Goal: Communication & Community: Share content

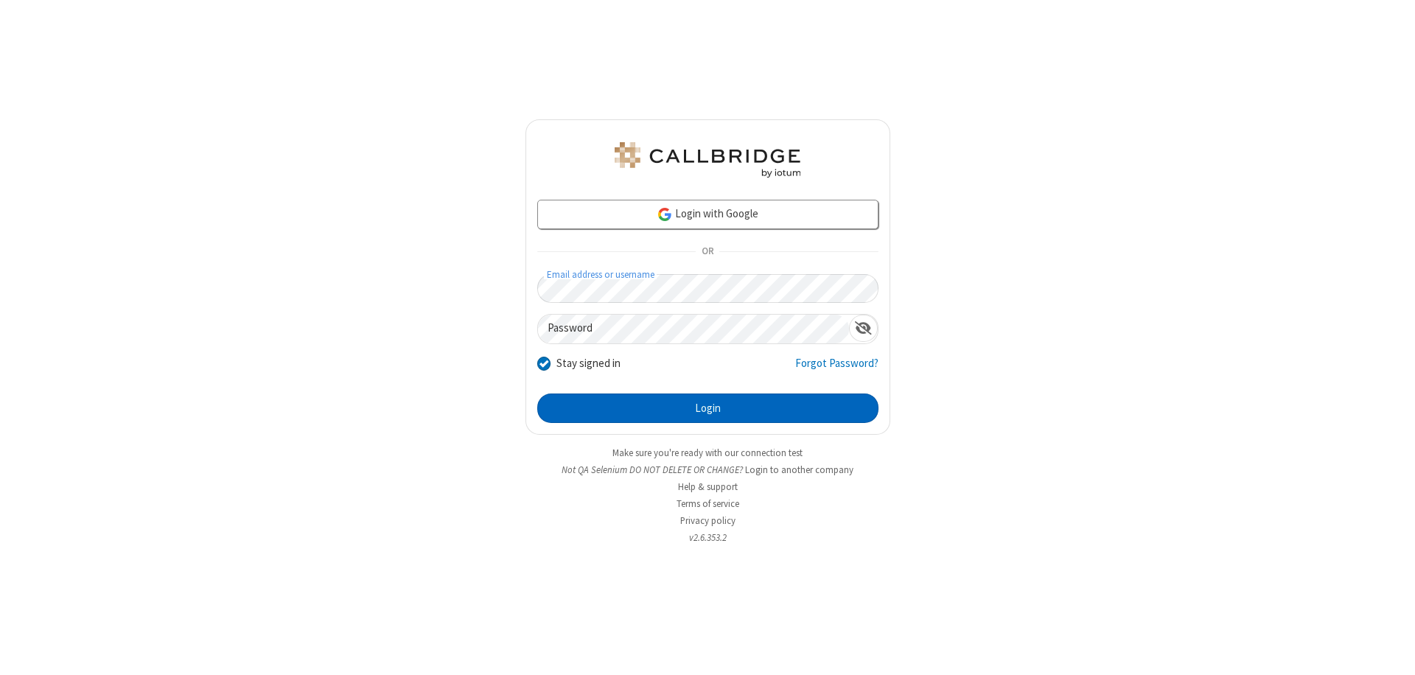
click at [707, 408] on button "Login" at bounding box center [707, 407] width 341 height 29
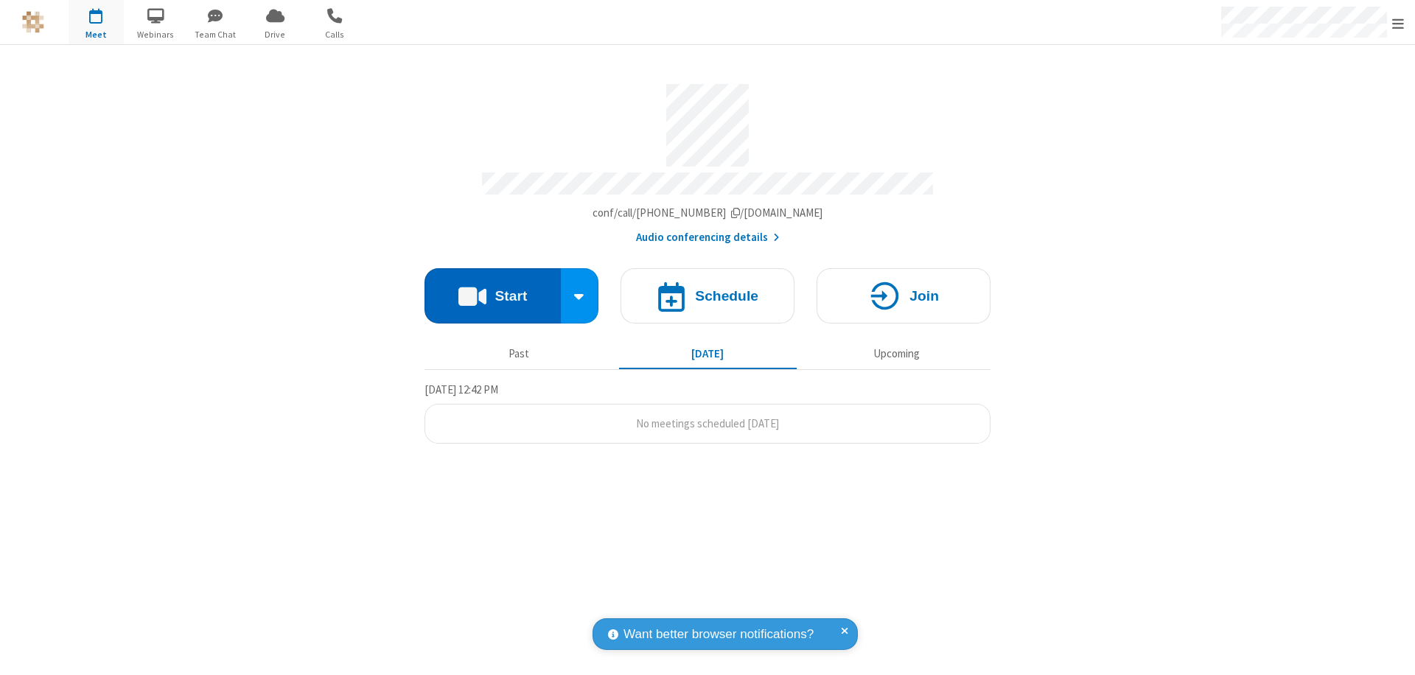
click at [492, 289] on button "Start" at bounding box center [492, 295] width 136 height 55
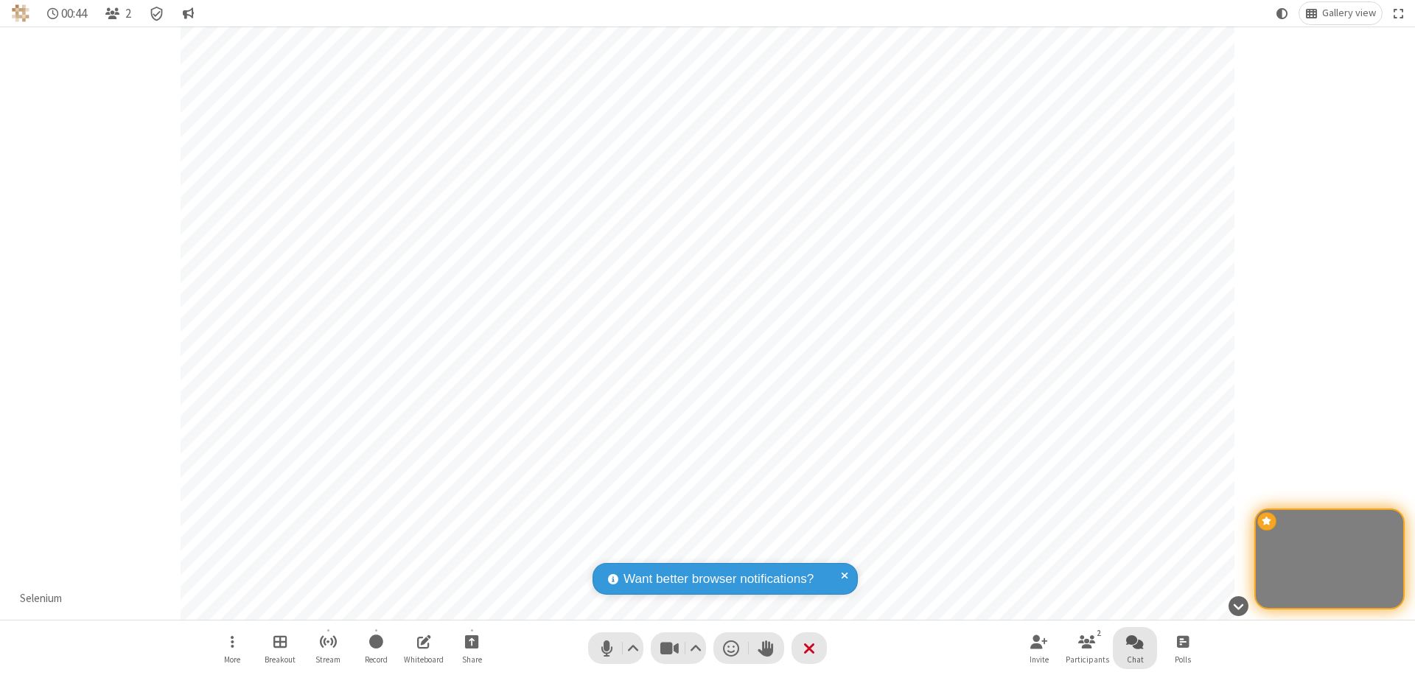
click at [1135, 641] on span "Open chat" at bounding box center [1135, 641] width 18 height 18
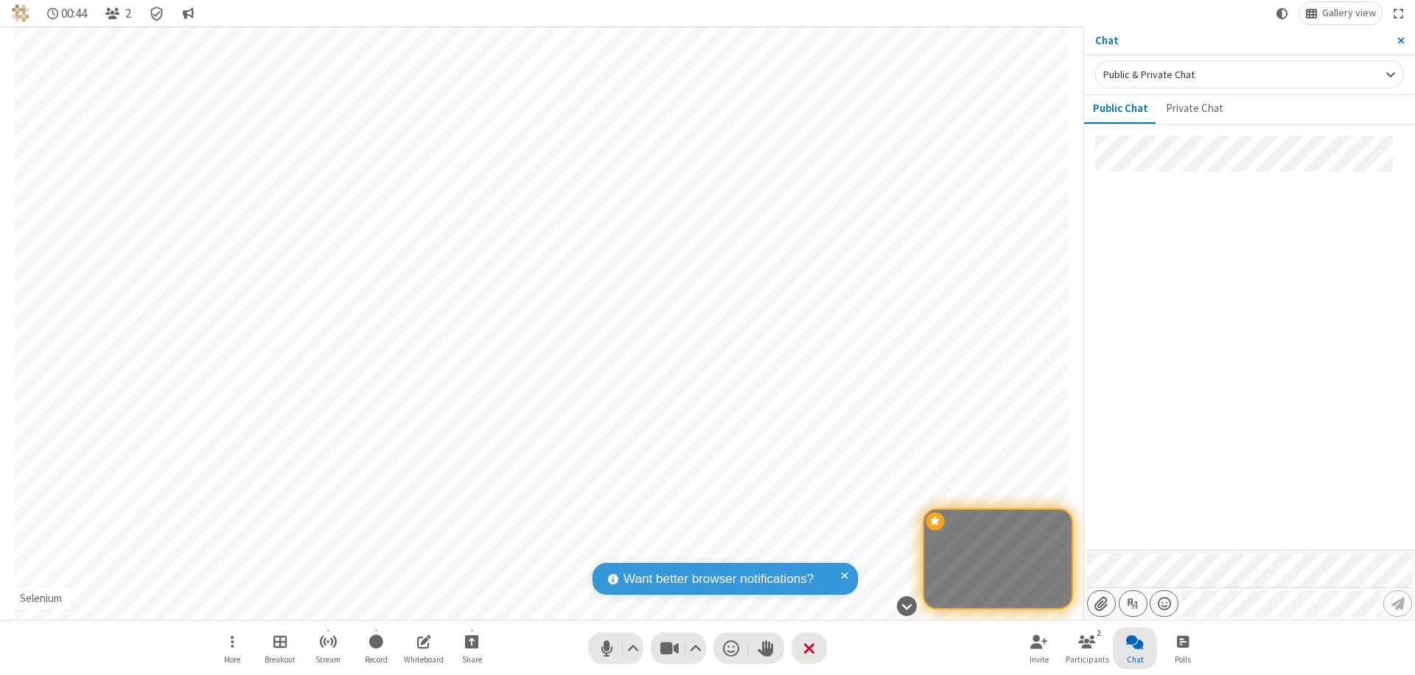
type input "C:\fakepath\doc_test.docx"
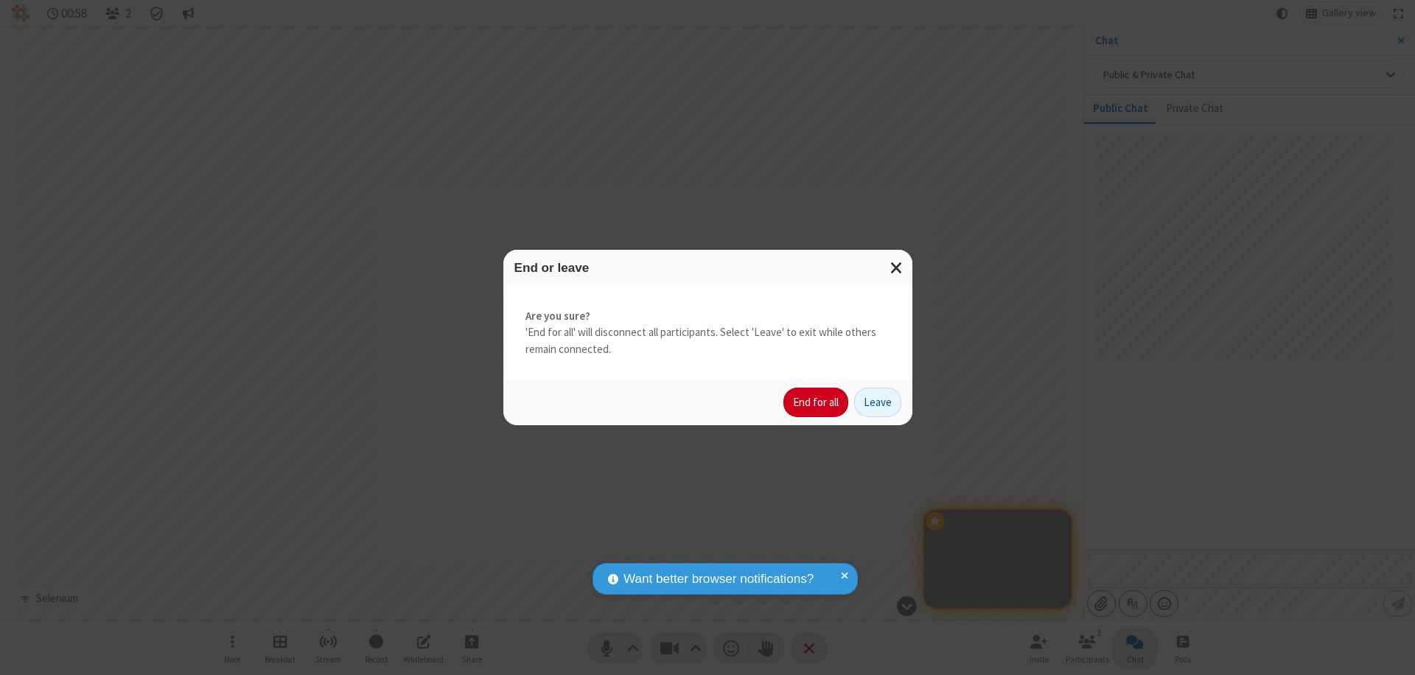
click at [816, 402] on button "End for all" at bounding box center [815, 402] width 65 height 29
